Goal: Check status: Check status

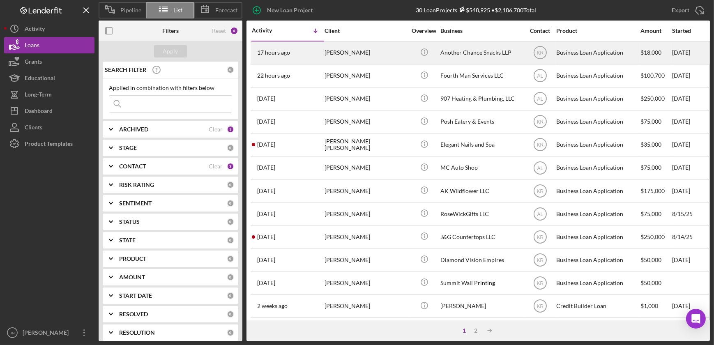
click at [352, 56] on div "[PERSON_NAME]" at bounding box center [365, 53] width 82 height 22
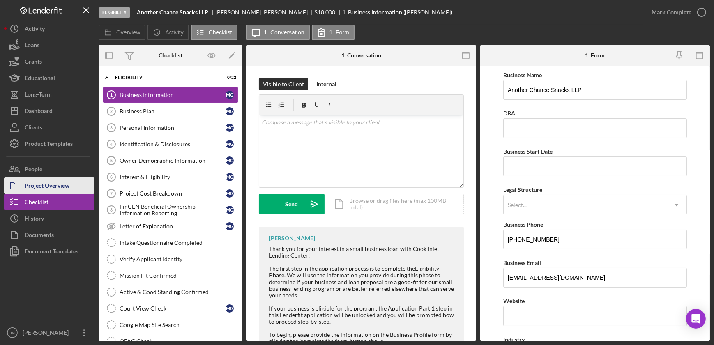
click at [60, 180] on div "Project Overview" at bounding box center [47, 186] width 45 height 18
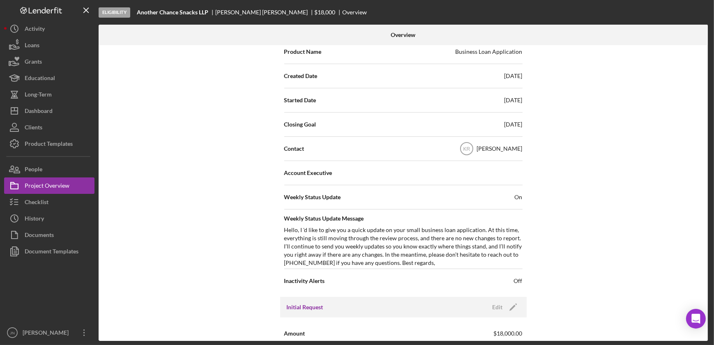
scroll to position [336, 0]
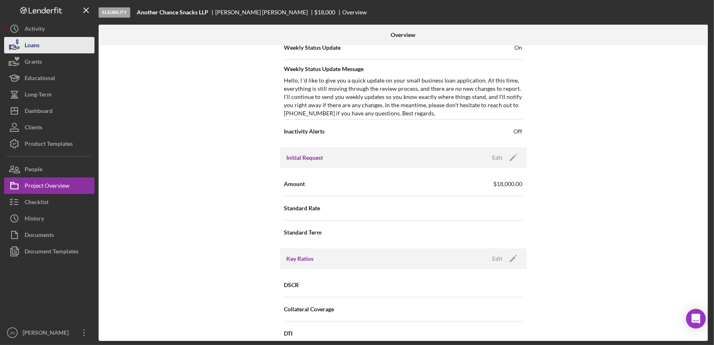
click at [34, 46] on div "Loans" at bounding box center [32, 46] width 15 height 18
